Goal: Information Seeking & Learning: Learn about a topic

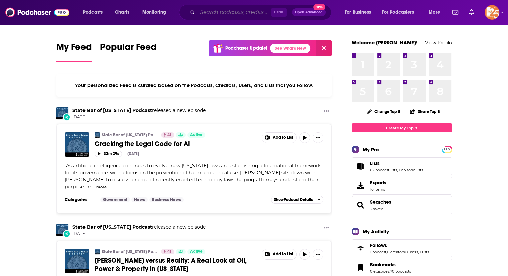
click at [203, 14] on input "Search podcasts, credits, & more..." at bounding box center [233, 12] width 73 height 11
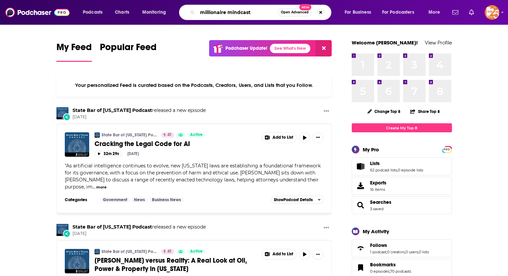
type input "millionaire mindcast"
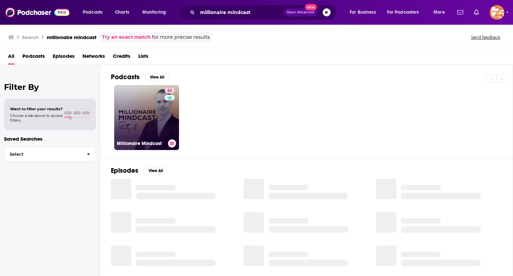
click at [147, 118] on link "62 Millionaire Mindcast" at bounding box center [146, 117] width 65 height 65
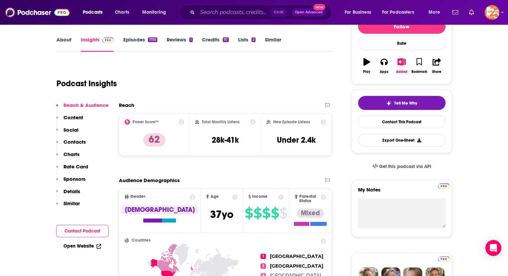
scroll to position [91, 0]
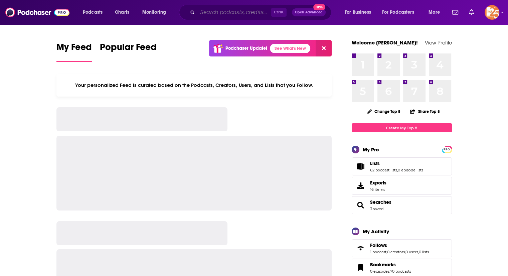
click at [211, 16] on input "Search podcasts, credits, & more..." at bounding box center [233, 12] width 73 height 11
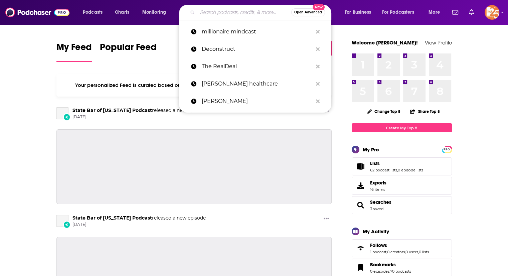
paste input "Timelss Business & Buidling Strategies Podcast"
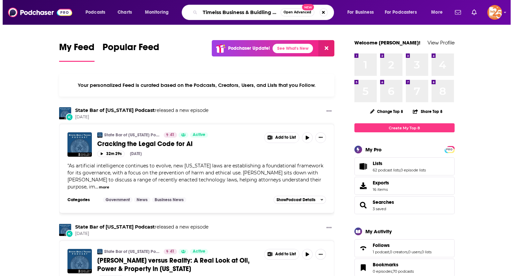
scroll to position [0, 41]
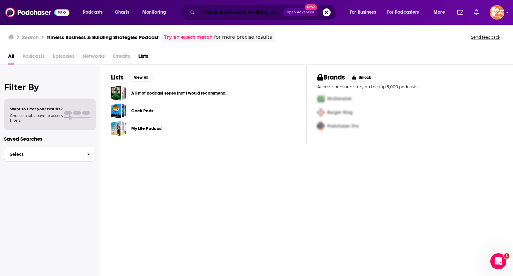
click at [221, 10] on input "Timelss Business & Buidling Strategies Podcast" at bounding box center [240, 12] width 86 height 11
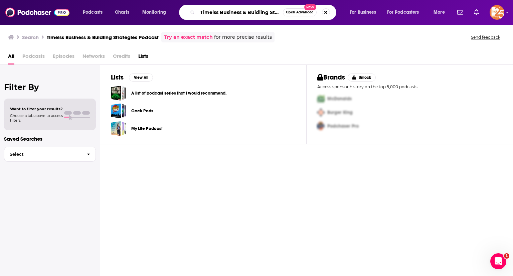
click at [221, 10] on input "Timelss Business & Buidling Strategies Podcast" at bounding box center [240, 12] width 86 height 11
paste input "ess Business & Build"
type input "Timeless Business & Building Strategies Podcast"
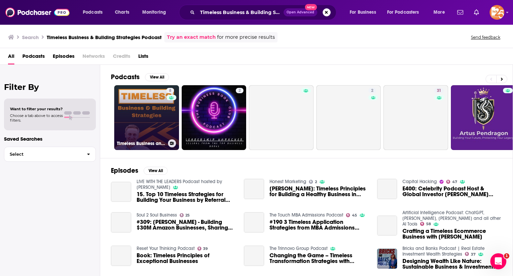
click at [149, 111] on link "8 Timeless Business and Building Strategies" at bounding box center [146, 117] width 65 height 65
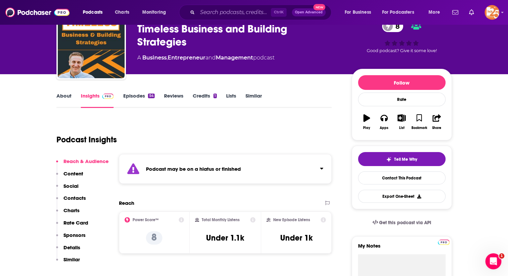
scroll to position [35, 0]
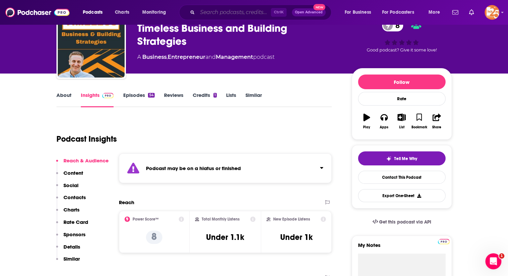
click at [218, 11] on input "Search podcasts, credits, & more..." at bounding box center [233, 12] width 73 height 11
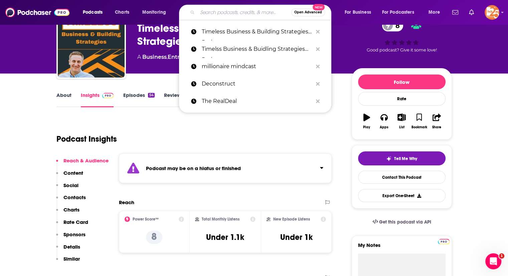
paste input "Source of Commercial Real Estate Podcast"
type input "Source of Commercial Real Estate Podcast"
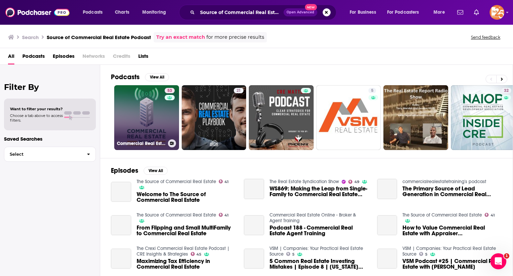
click at [154, 111] on link "53 Commercial Real Estate Podcast" at bounding box center [146, 117] width 65 height 65
